Goal: Task Accomplishment & Management: Manage account settings

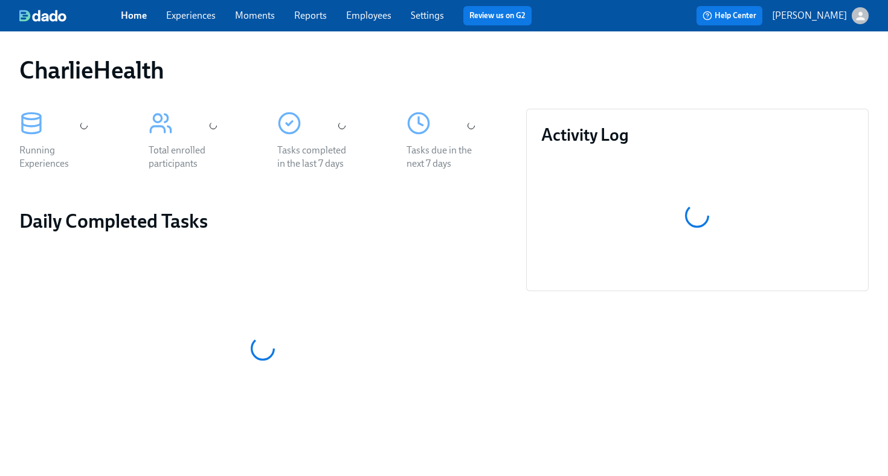
click at [375, 16] on link "Employees" at bounding box center [368, 15] width 45 height 11
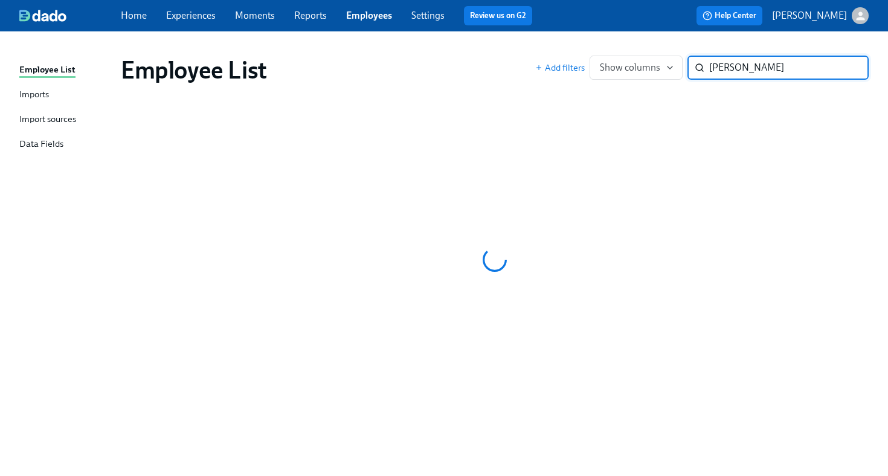
type input "wenzl"
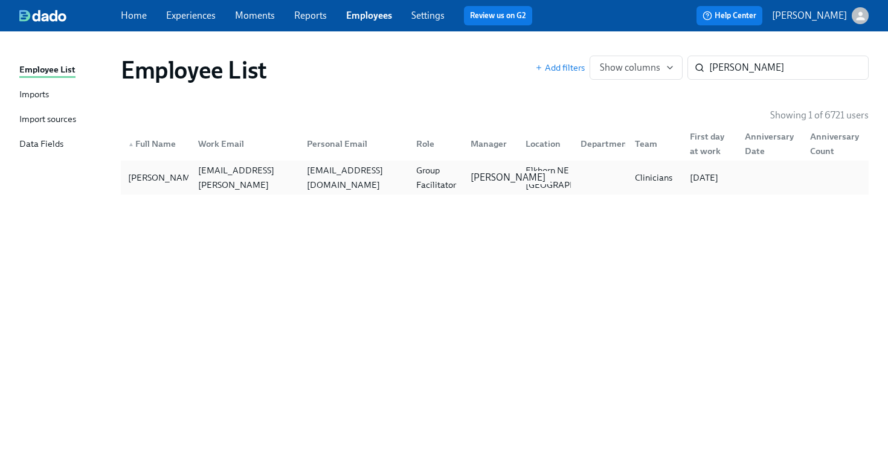
click at [491, 173] on p "[PERSON_NAME]" at bounding box center [508, 177] width 75 height 13
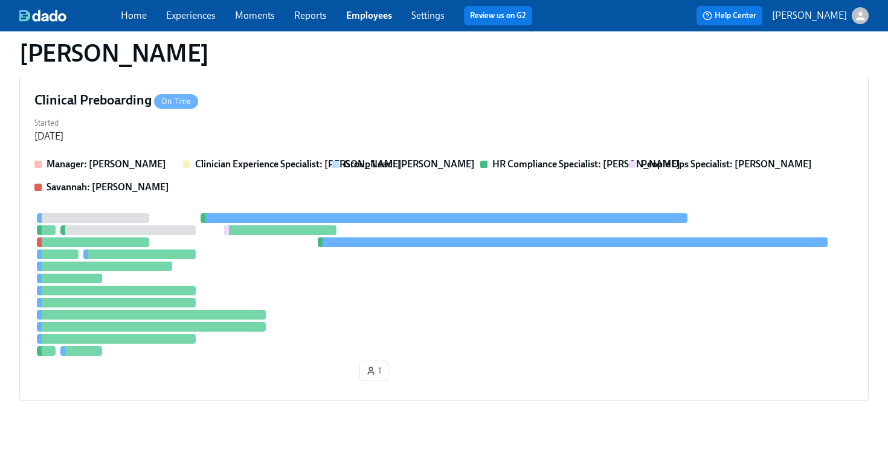
scroll to position [299, 0]
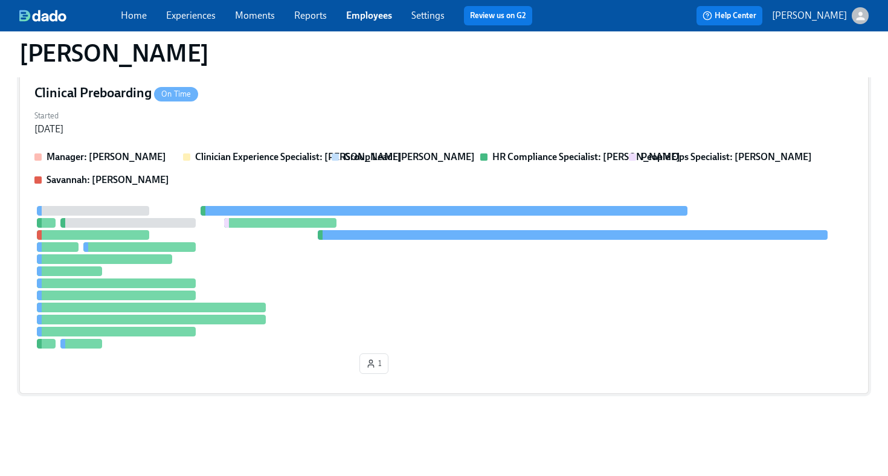
click at [392, 137] on div "Clinical Preboarding On Time Started Sep 25, 2025 Manager: Todd Johnston Clinic…" at bounding box center [444, 231] width 850 height 325
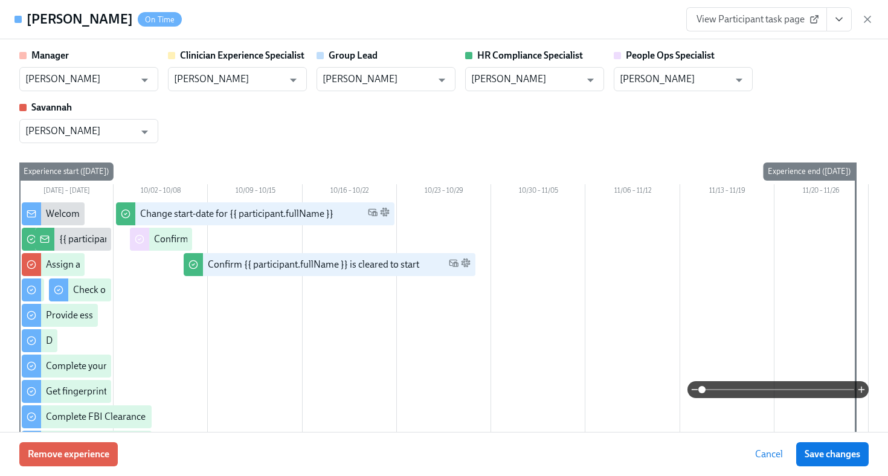
click at [835, 19] on icon "View task page" at bounding box center [839, 19] width 12 height 12
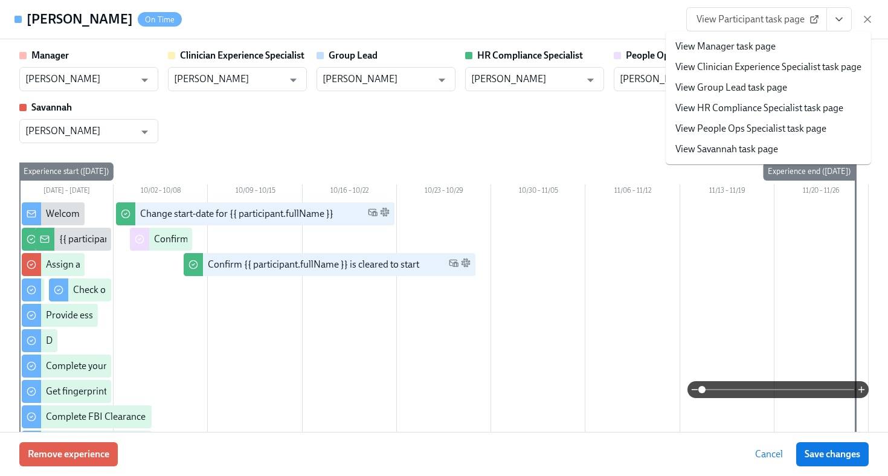
click at [756, 111] on link "View HR Compliance Specialist task page" at bounding box center [760, 108] width 168 height 13
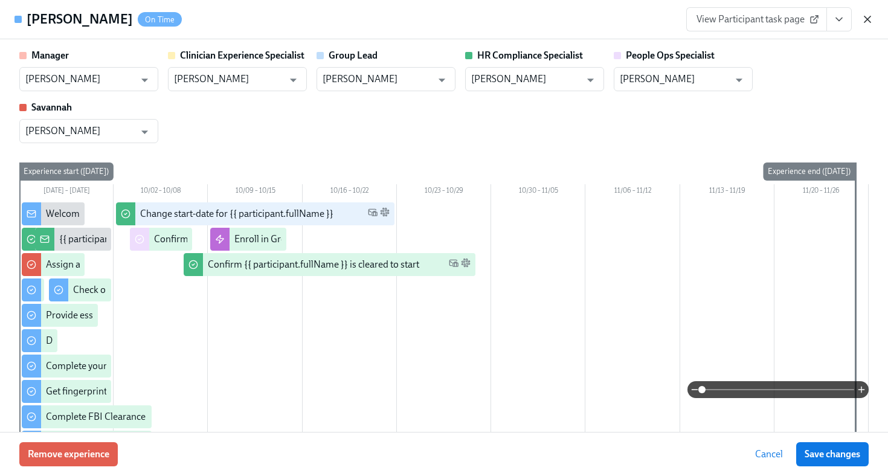
click at [869, 18] on icon "button" at bounding box center [868, 19] width 6 height 6
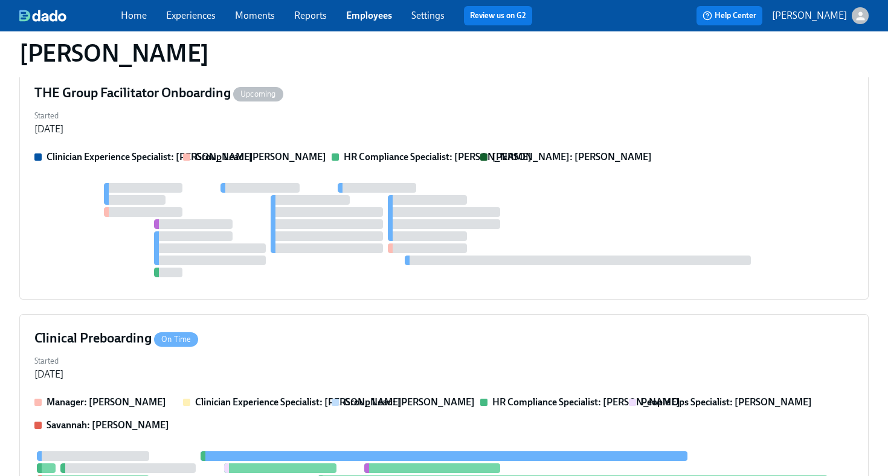
click at [379, 19] on link "Employees" at bounding box center [369, 15] width 46 height 11
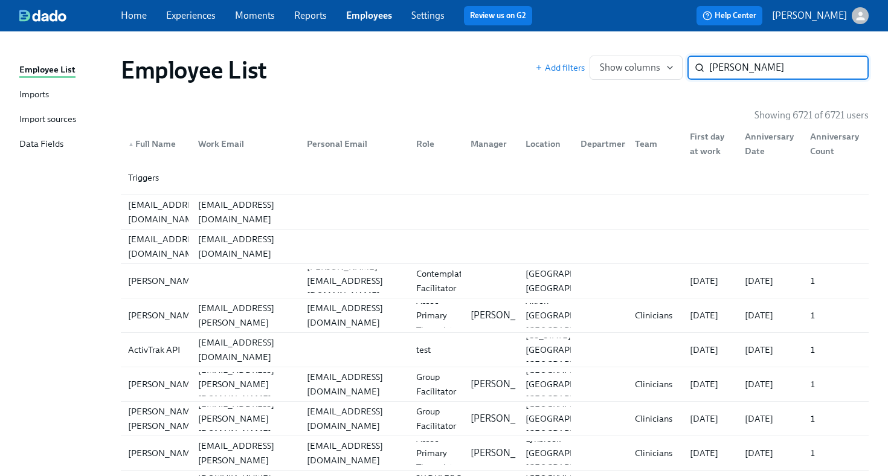
type input "kelman"
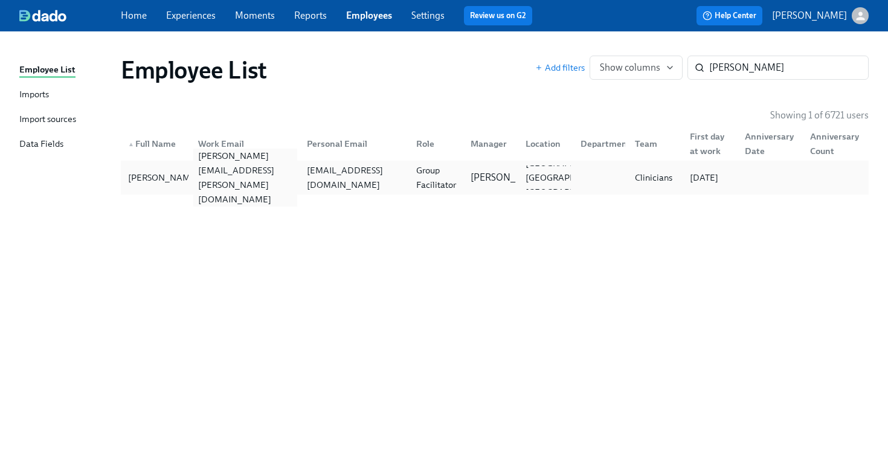
click at [190, 184] on div "jackie.kelman@charliehealth.com" at bounding box center [243, 178] width 109 height 24
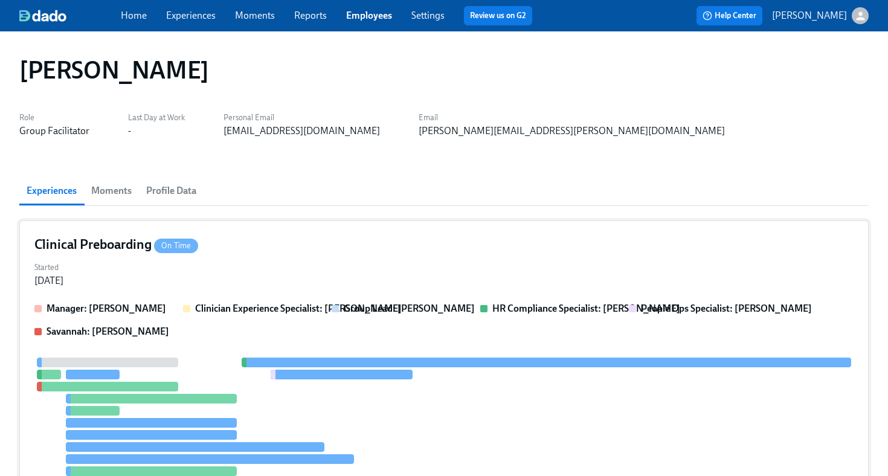
click at [325, 264] on div "Started Sep 29, 2025" at bounding box center [444, 273] width 820 height 29
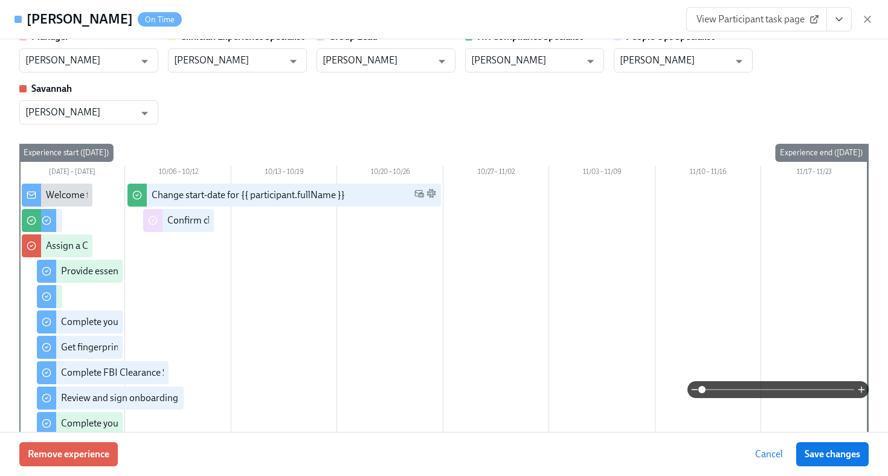
scroll to position [26, 0]
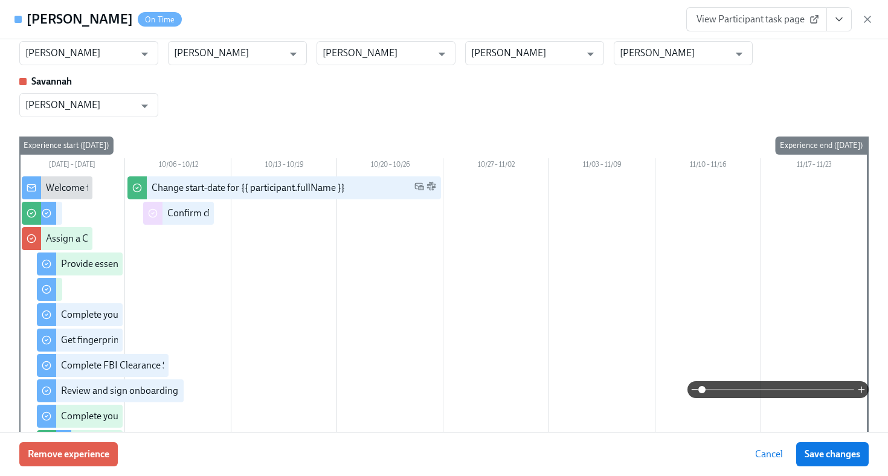
click at [734, 22] on span "View Participant task page" at bounding box center [757, 19] width 120 height 12
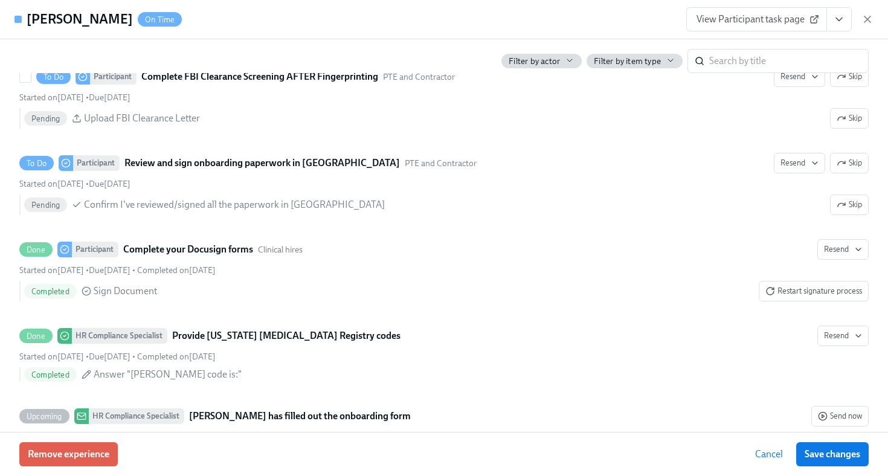
scroll to position [1853, 0]
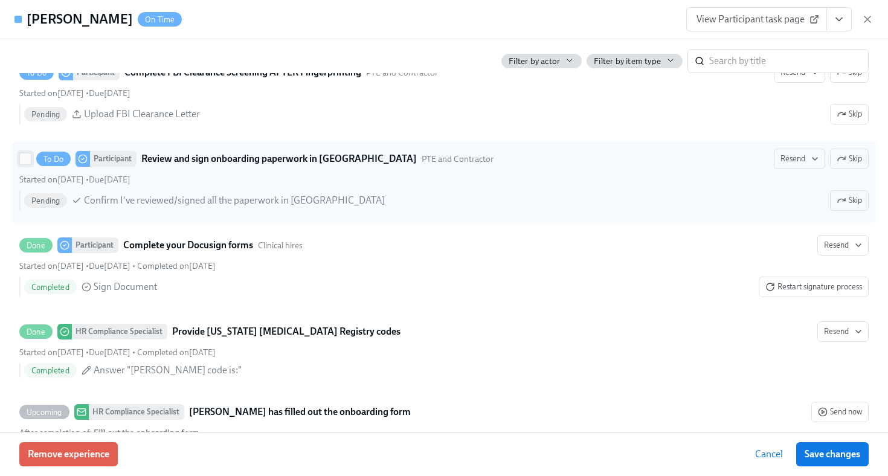
click at [22, 161] on input "To Do Participant Review and sign onboarding paperwork in UKG PTE and Contracto…" at bounding box center [25, 159] width 11 height 11
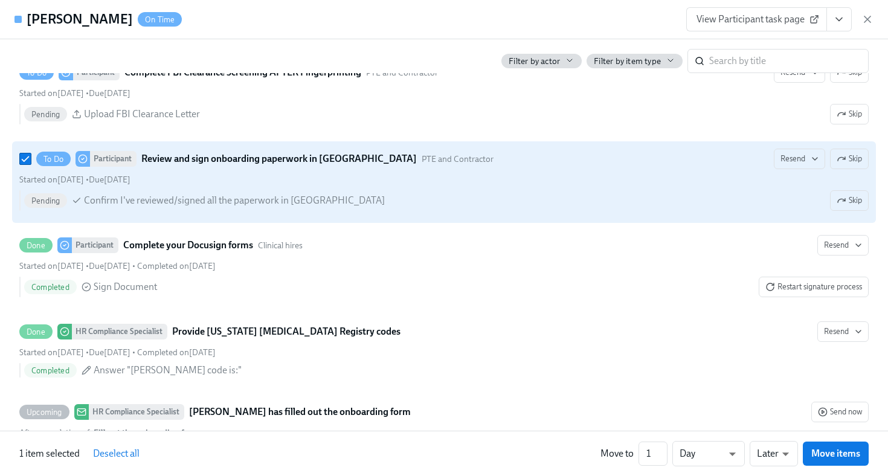
click at [849, 170] on div "To Do Participant Review and sign onboarding paperwork in UKG PTE and Contracto…" at bounding box center [444, 182] width 850 height 67
click at [31, 164] on input "To Do Participant Review and sign onboarding paperwork in UKG PTE and Contracto…" at bounding box center [25, 159] width 11 height 11
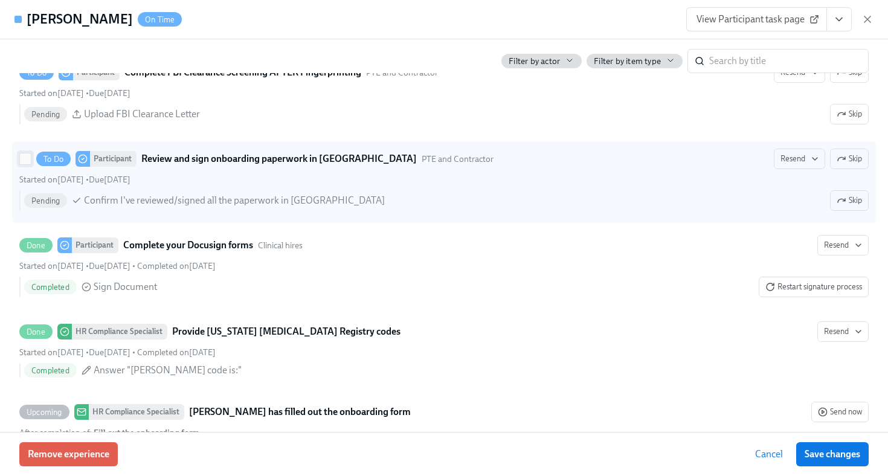
click at [28, 161] on input "To Do Participant Review and sign onboarding paperwork in UKG PTE and Contracto…" at bounding box center [25, 159] width 11 height 11
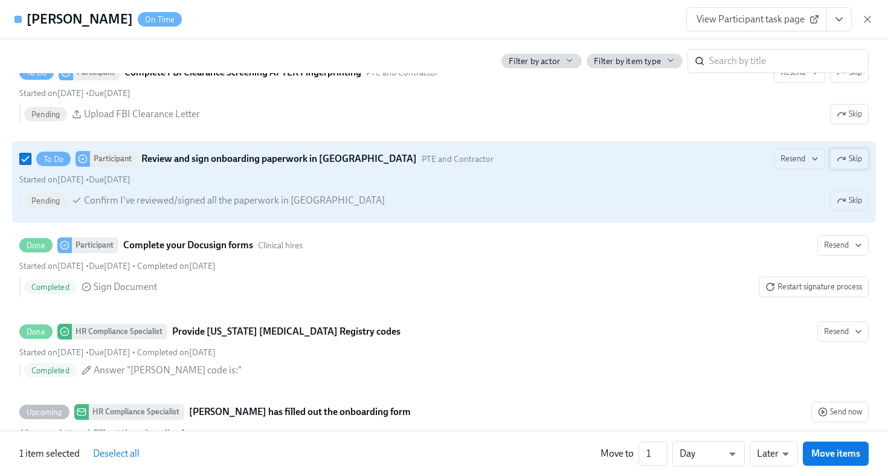
click at [838, 157] on icon "button" at bounding box center [842, 159] width 10 height 10
click at [26, 160] on input "Skipped Participant Review and sign onboarding paperwork in UKG PTE and Contrac…" at bounding box center [25, 159] width 11 height 11
checkbox input "false"
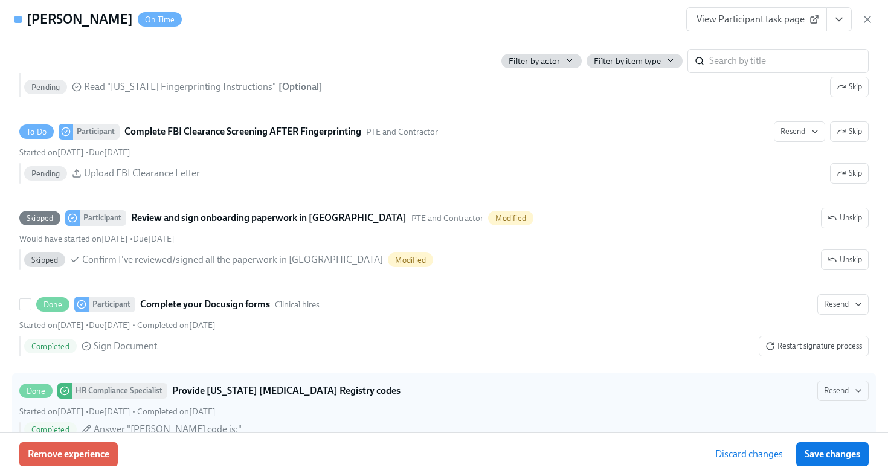
scroll to position [1794, 0]
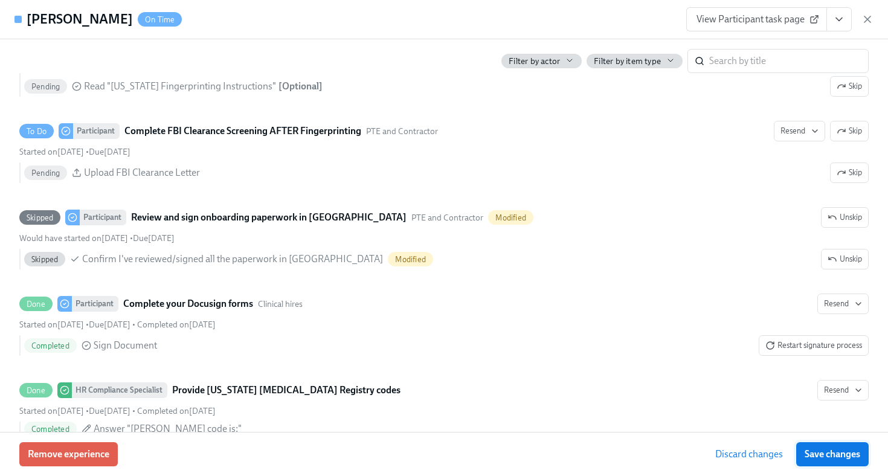
click at [825, 459] on span "Save changes" at bounding box center [833, 454] width 56 height 12
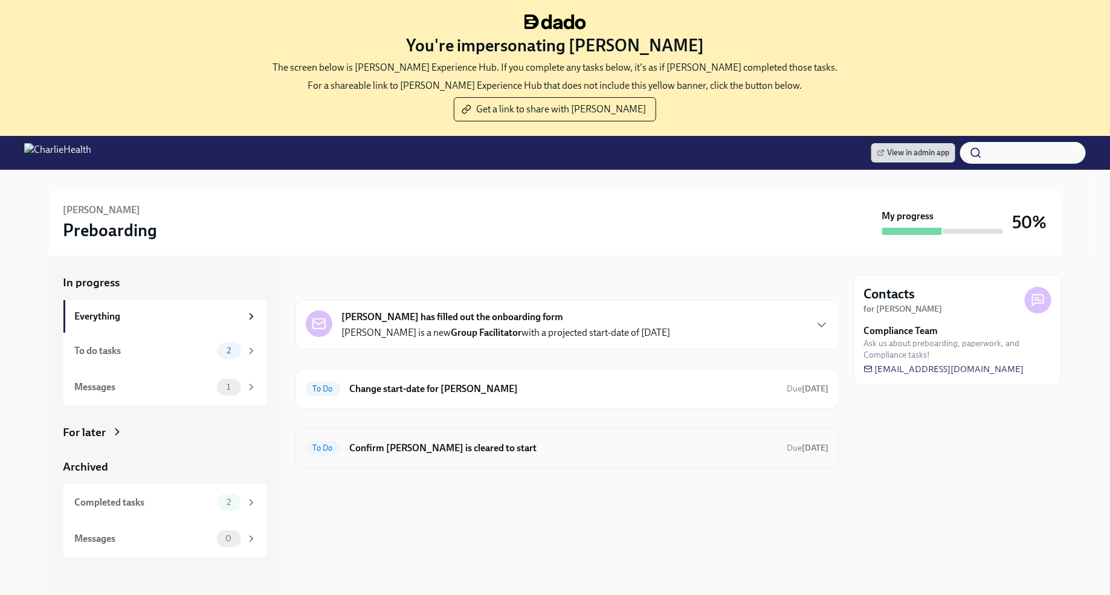
click at [537, 442] on h6 "Confirm Sam Wenzl is cleared to start" at bounding box center [564, 448] width 428 height 13
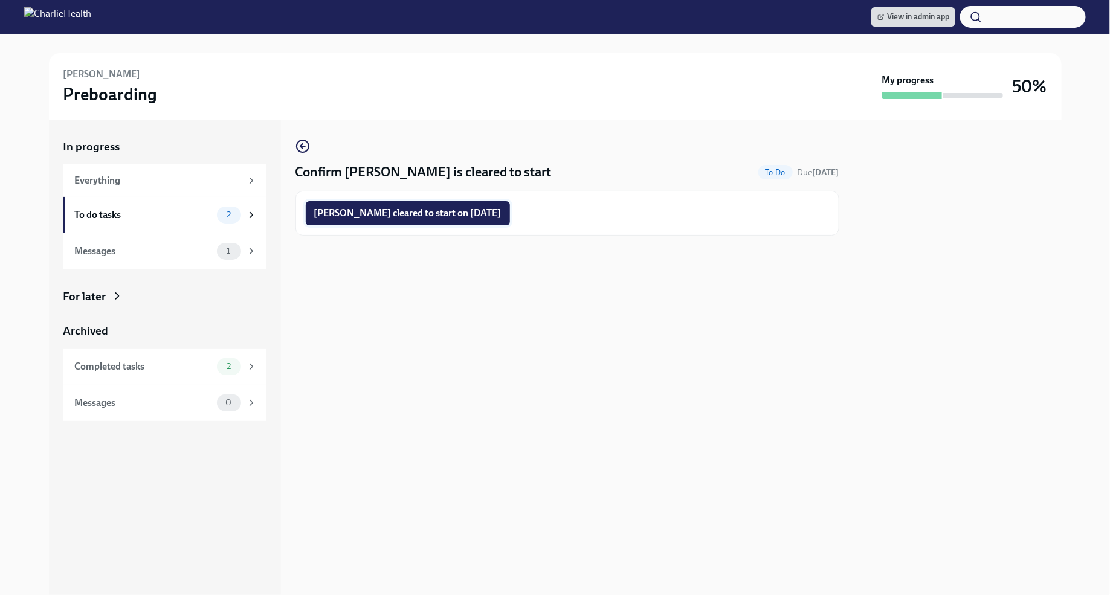
click at [461, 218] on span "Sam Wenzl cleared to start on 10/13/2025" at bounding box center [407, 213] width 187 height 12
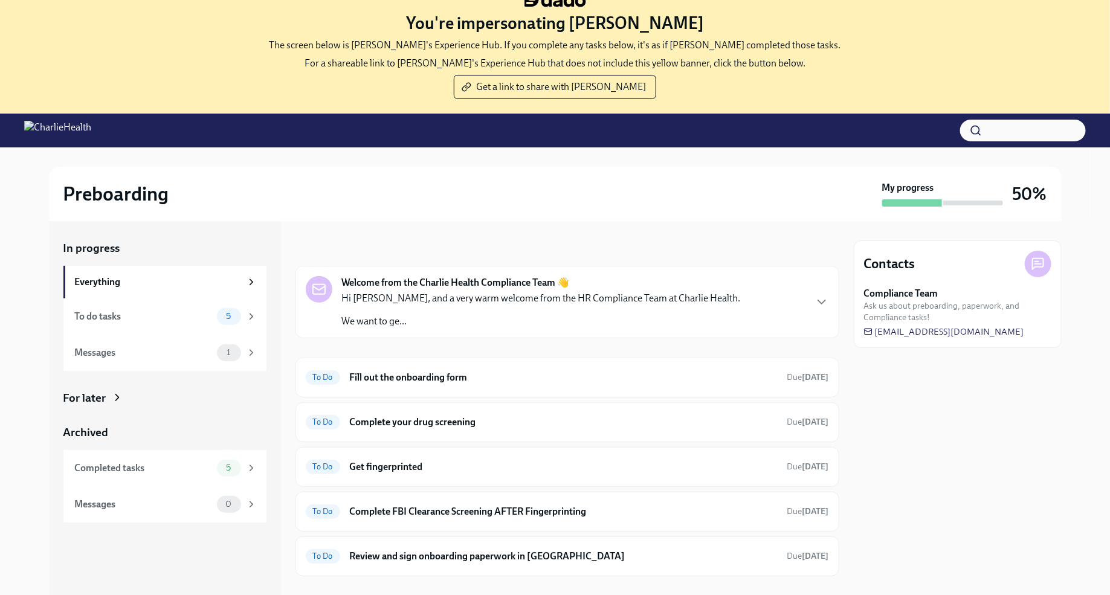
scroll to position [123, 0]
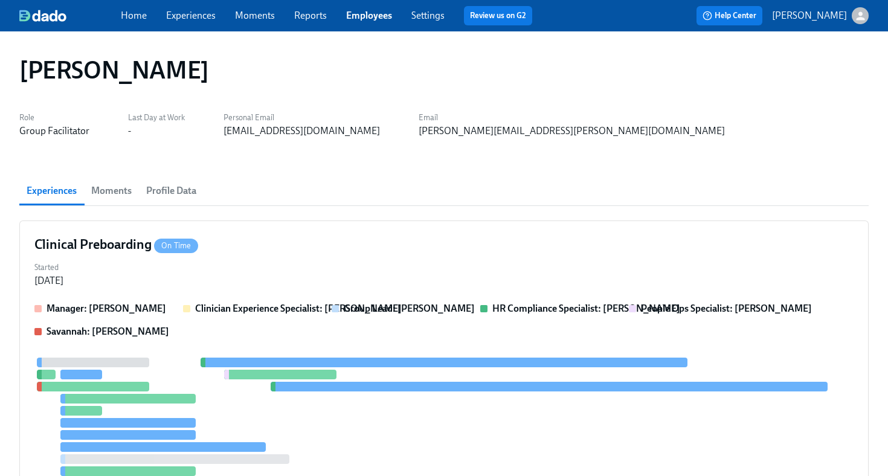
click at [383, 17] on link "Employees" at bounding box center [369, 15] width 46 height 11
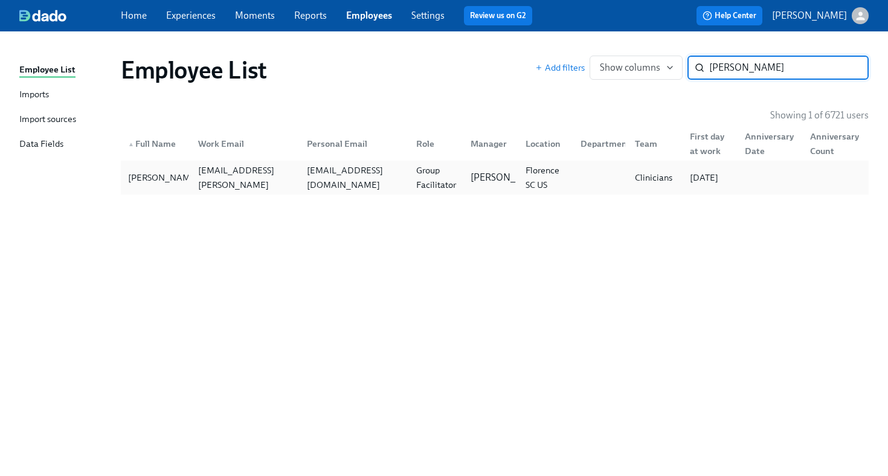
type input "evonne"
click at [409, 181] on div "Group Facilitator" at bounding box center [434, 178] width 55 height 24
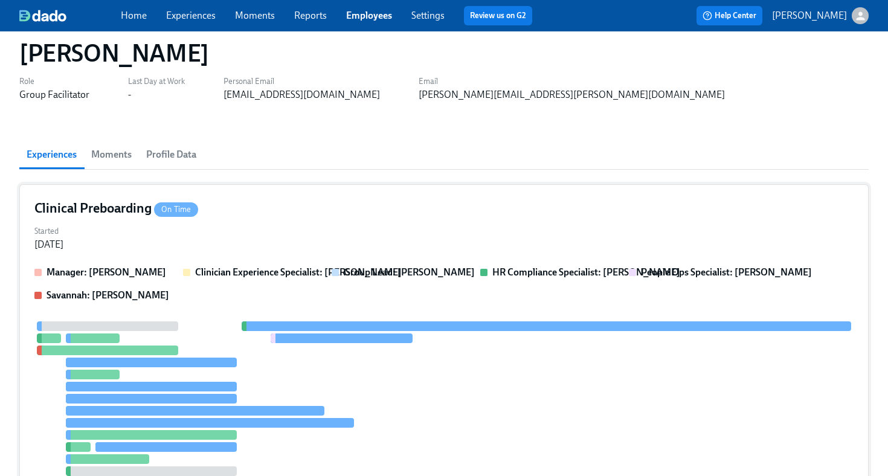
scroll to position [49, 0]
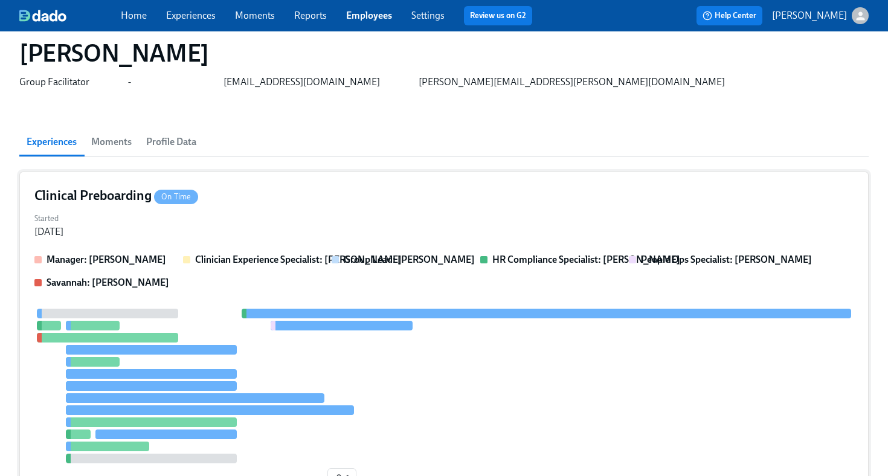
click at [354, 202] on div "Clinical Preboarding On Time" at bounding box center [444, 196] width 820 height 18
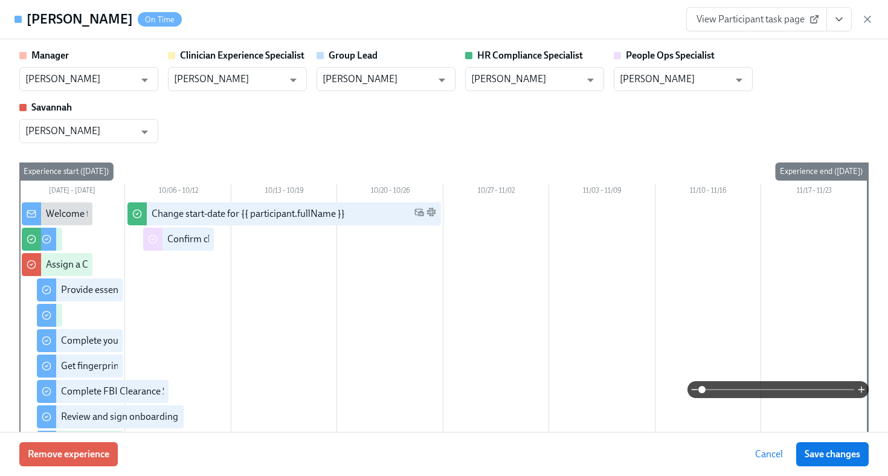
scroll to position [70, 0]
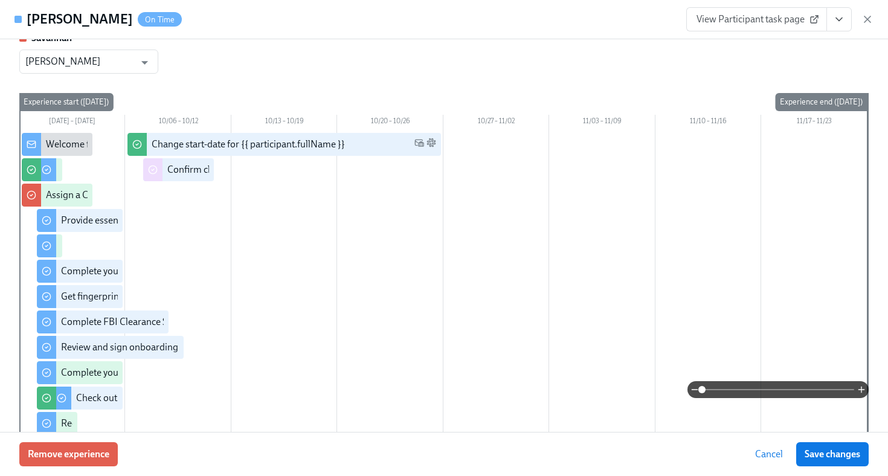
click at [743, 13] on span "View Participant task page" at bounding box center [757, 19] width 120 height 12
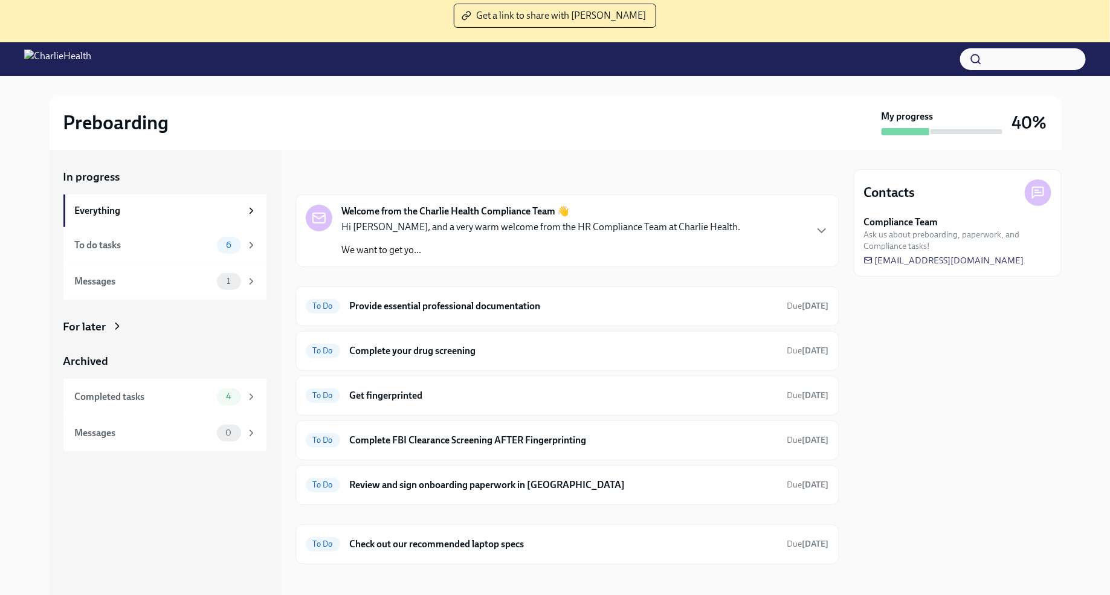
scroll to position [123, 0]
